Goal: Task Accomplishment & Management: Complete application form

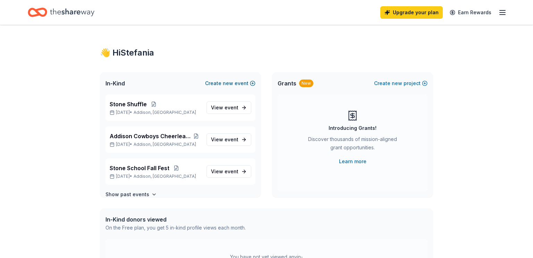
click at [237, 82] on button "Create new event" at bounding box center [230, 83] width 50 height 8
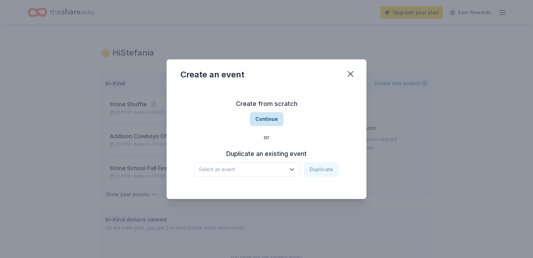
click at [261, 121] on button "Continue" at bounding box center [267, 119] width 34 height 14
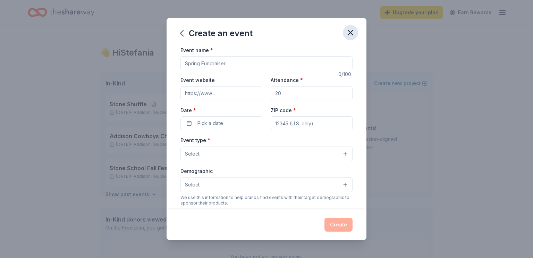
click at [348, 33] on icon "button" at bounding box center [350, 33] width 10 height 10
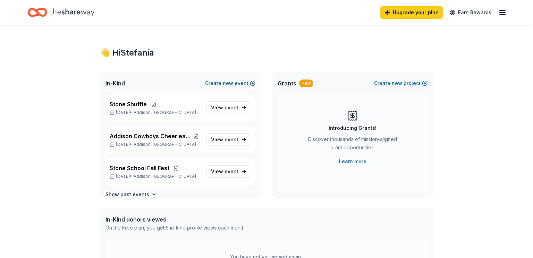
click at [242, 82] on button "Create new event" at bounding box center [230, 83] width 50 height 8
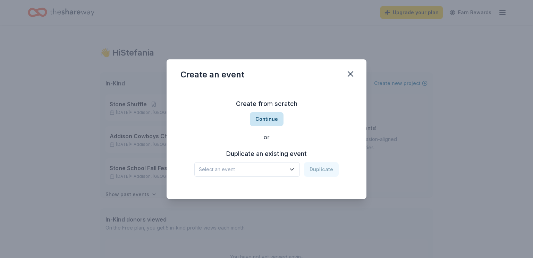
click at [259, 117] on button "Continue" at bounding box center [267, 119] width 34 height 14
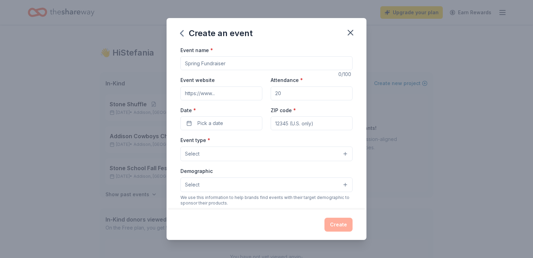
click at [301, 62] on input "Event name *" at bounding box center [266, 63] width 172 height 14
type input "O"
type input "Stone Shuffle"
type input "1"
type input "75"
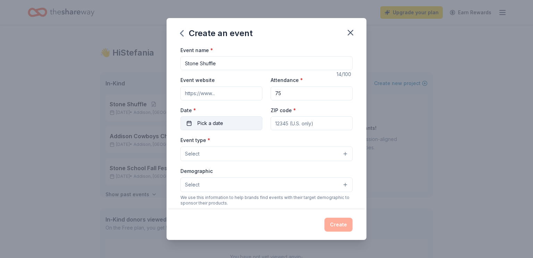
click at [244, 126] on button "Pick a date" at bounding box center [221, 123] width 82 height 14
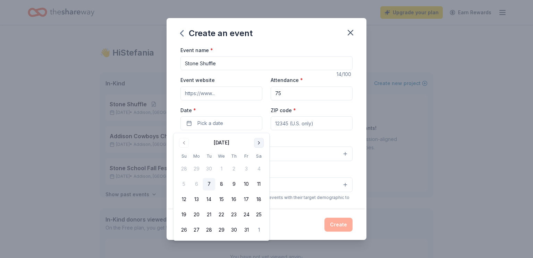
click at [256, 141] on button "Go to next month" at bounding box center [259, 143] width 10 height 10
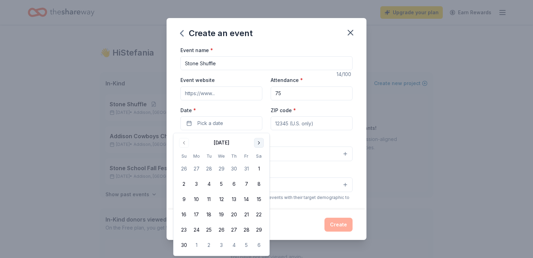
click at [256, 141] on button "Go to next month" at bounding box center [259, 143] width 10 height 10
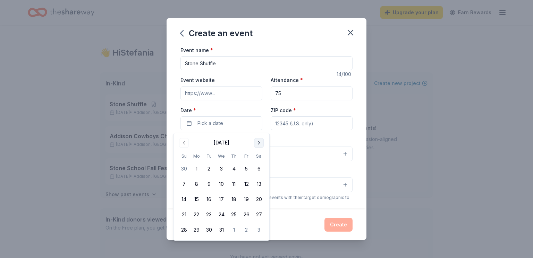
click at [256, 141] on button "Go to next month" at bounding box center [259, 143] width 10 height 10
click at [256, 182] on button "11" at bounding box center [258, 184] width 12 height 12
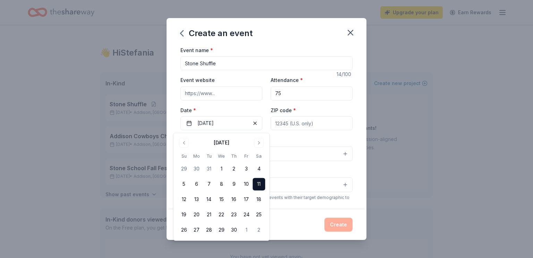
click at [285, 125] on input "ZIP code *" at bounding box center [312, 123] width 82 height 14
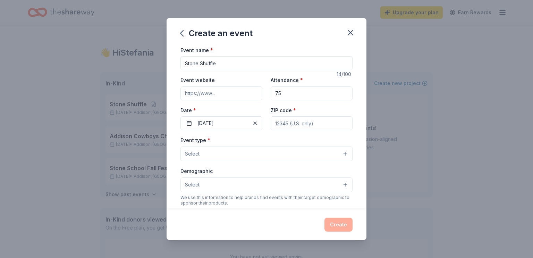
type input "60101"
type input "836 N. Cambridge Row"
click at [323, 155] on button "Select" at bounding box center [266, 153] width 172 height 15
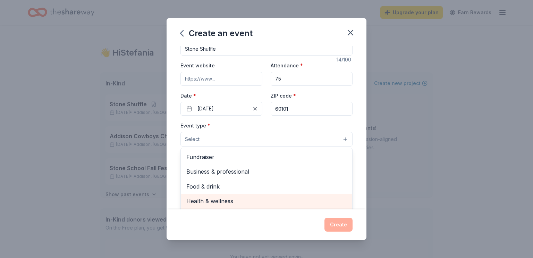
scroll to position [29, 0]
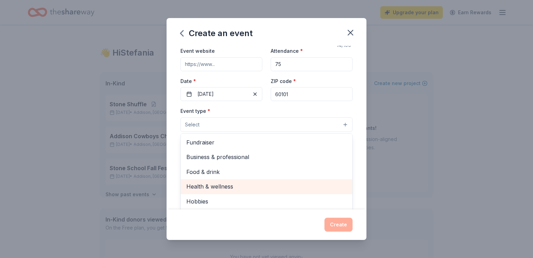
click at [271, 189] on span "Health & wellness" at bounding box center [266, 186] width 160 height 9
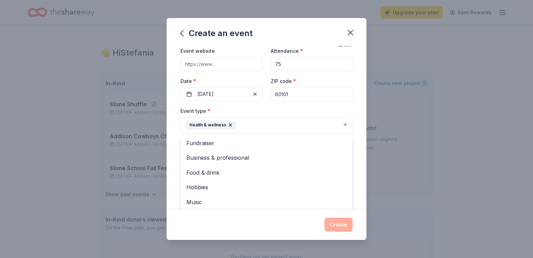
click at [310, 113] on div "Event type * Health & wellness Fundraiser Business & professional Food & drink …" at bounding box center [266, 119] width 172 height 26
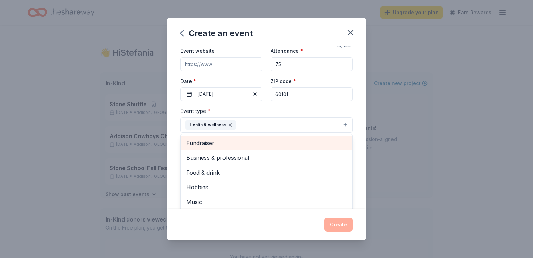
click at [362, 191] on div "Event name * Stone Shuffle 14 /100 Event website Attendance * 75 Date * 04/11/2…" at bounding box center [266, 128] width 200 height 164
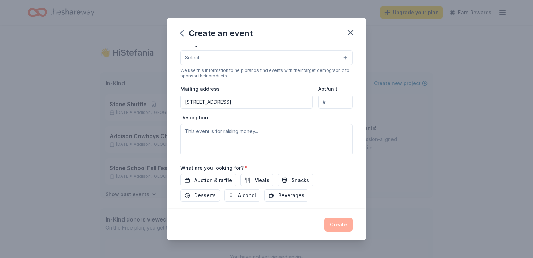
scroll to position [132, 0]
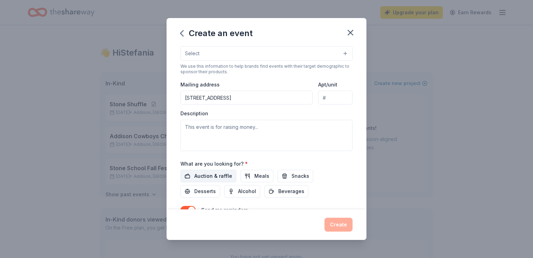
click at [226, 177] on span "Auction & raffle" at bounding box center [213, 176] width 38 height 8
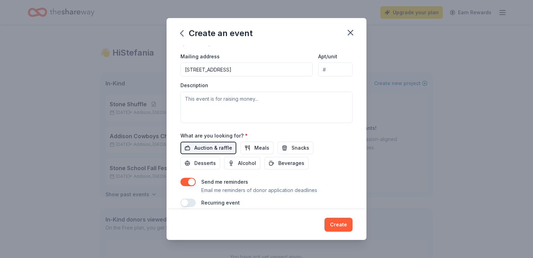
scroll to position [170, 0]
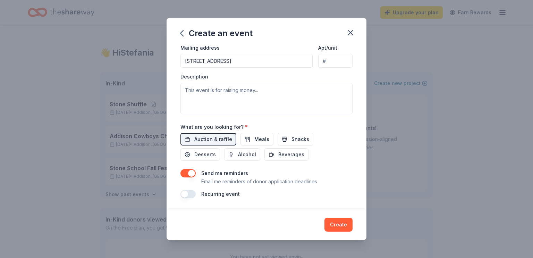
click at [188, 174] on button "button" at bounding box center [187, 173] width 15 height 8
click at [332, 223] on button "Create" at bounding box center [338, 224] width 28 height 14
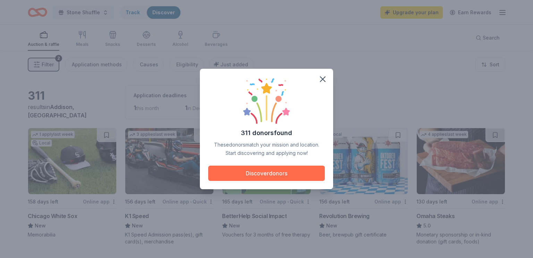
click at [311, 169] on button "Discover donors" at bounding box center [266, 172] width 117 height 15
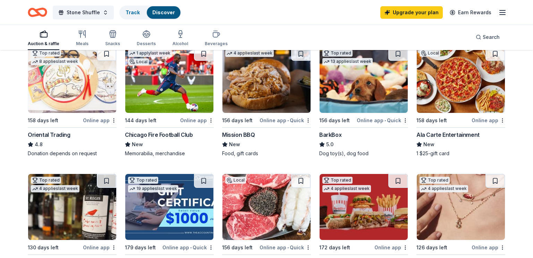
scroll to position [216, 0]
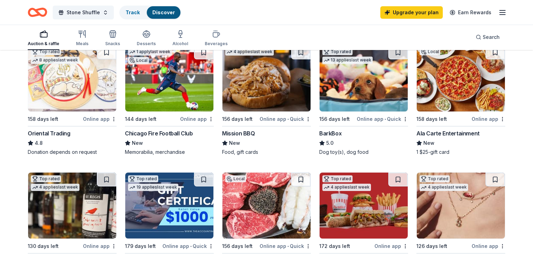
click at [451, 131] on div "Ala Carte Entertainment" at bounding box center [447, 133] width 63 height 8
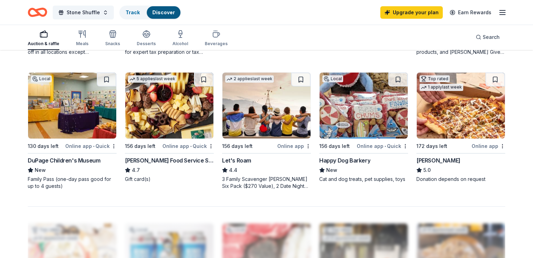
scroll to position [449, 0]
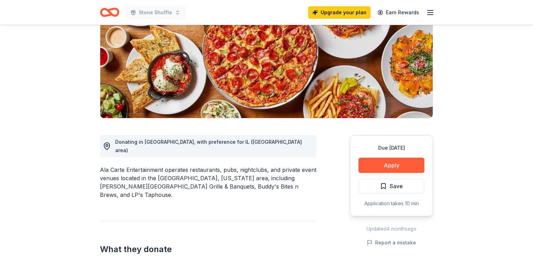
scroll to position [111, 0]
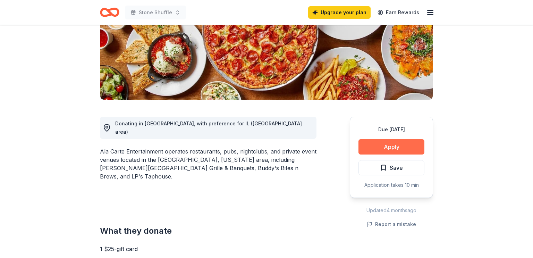
click at [395, 150] on button "Apply" at bounding box center [391, 146] width 66 height 15
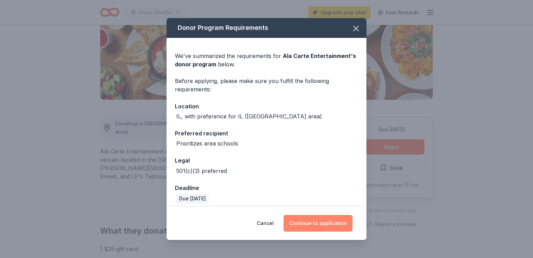
click at [326, 219] on button "Continue to application" at bounding box center [317, 223] width 69 height 17
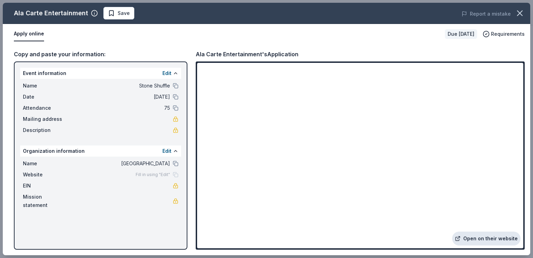
click at [472, 239] on link "Open on their website" at bounding box center [486, 238] width 68 height 14
click at [522, 13] on icon "button" at bounding box center [520, 13] width 10 height 10
